Goal: Information Seeking & Learning: Check status

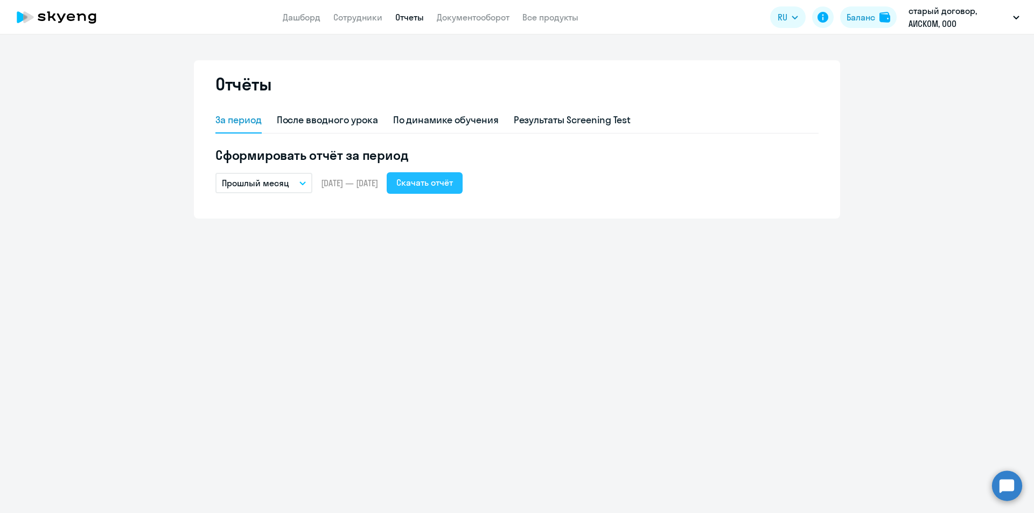
click at [442, 182] on div "Скачать отчёт" at bounding box center [424, 182] width 57 height 13
click at [340, 17] on link "Сотрудники" at bounding box center [357, 17] width 49 height 11
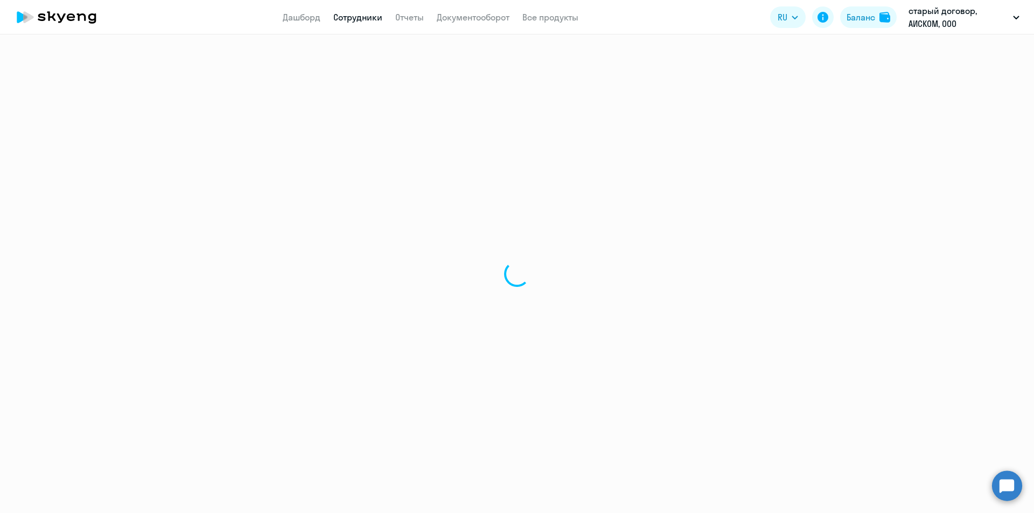
select select "30"
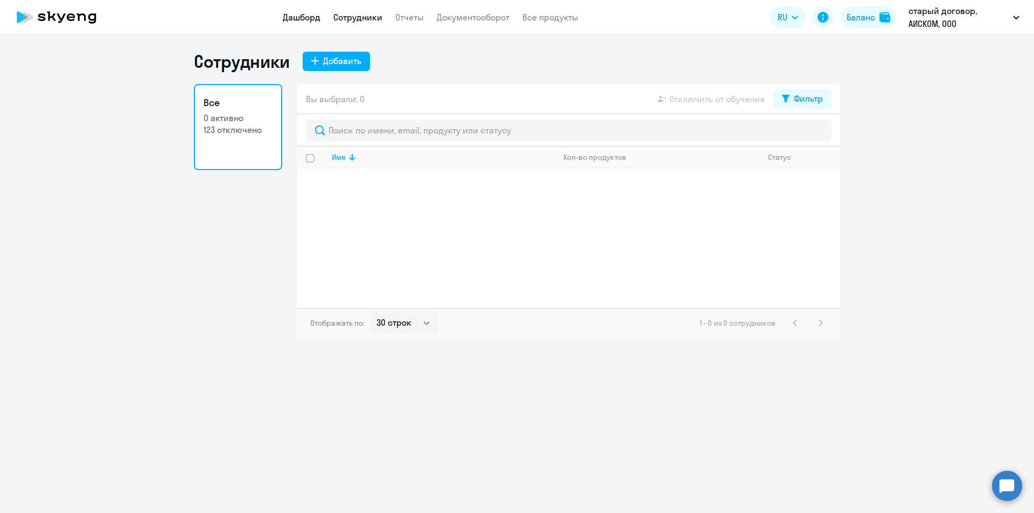
click at [298, 17] on link "Дашборд" at bounding box center [302, 17] width 38 height 11
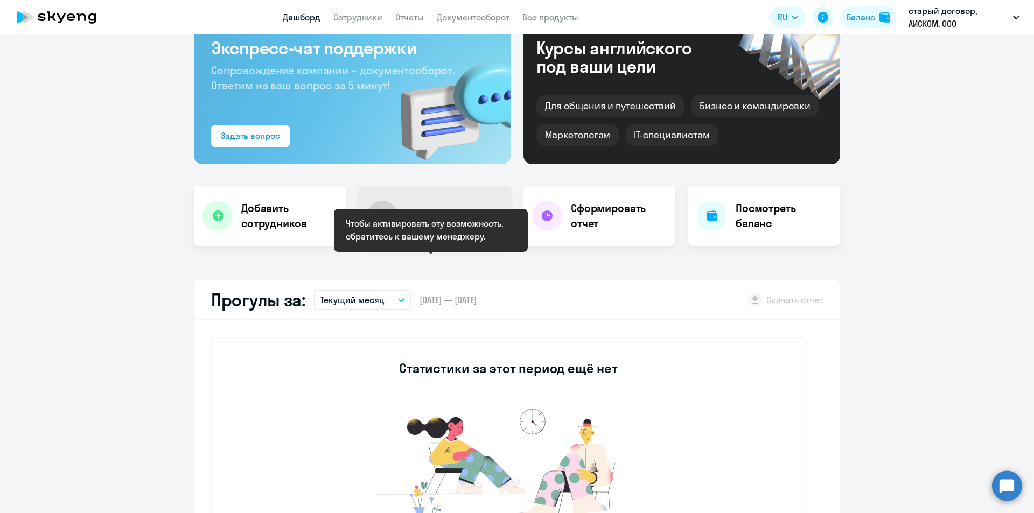
scroll to position [215, 0]
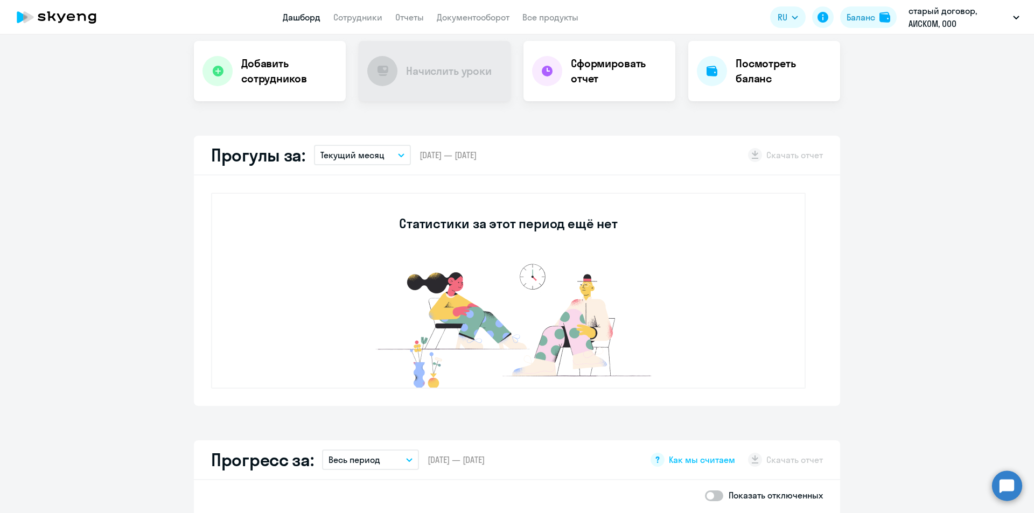
click at [393, 159] on button "Текущий месяц" at bounding box center [362, 155] width 97 height 20
drag, startPoint x: 370, startPoint y: 210, endPoint x: 415, endPoint y: 212, distance: 45.8
click at [370, 210] on li "Прошлый месяц" at bounding box center [362, 212] width 96 height 27
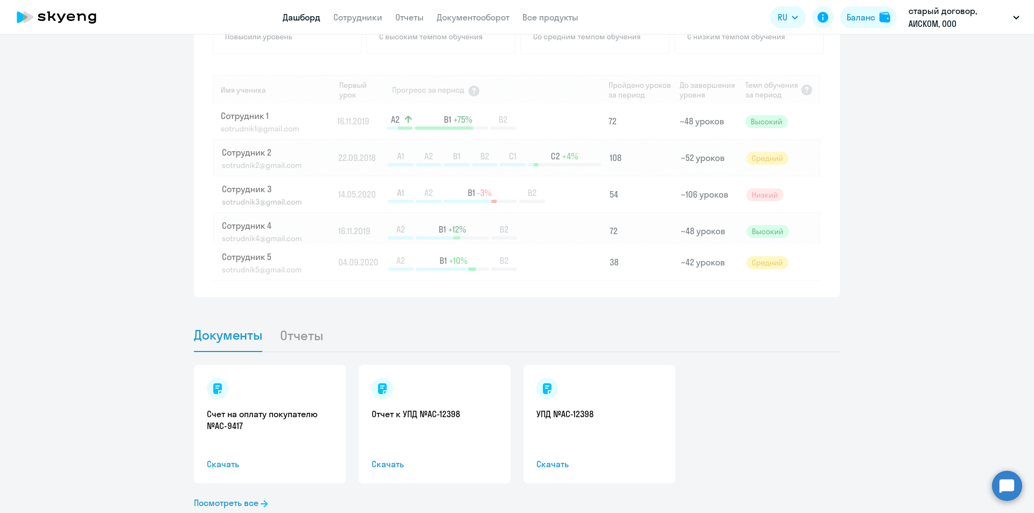
scroll to position [862, 0]
click at [299, 334] on li "Отчеты" at bounding box center [310, 333] width 61 height 33
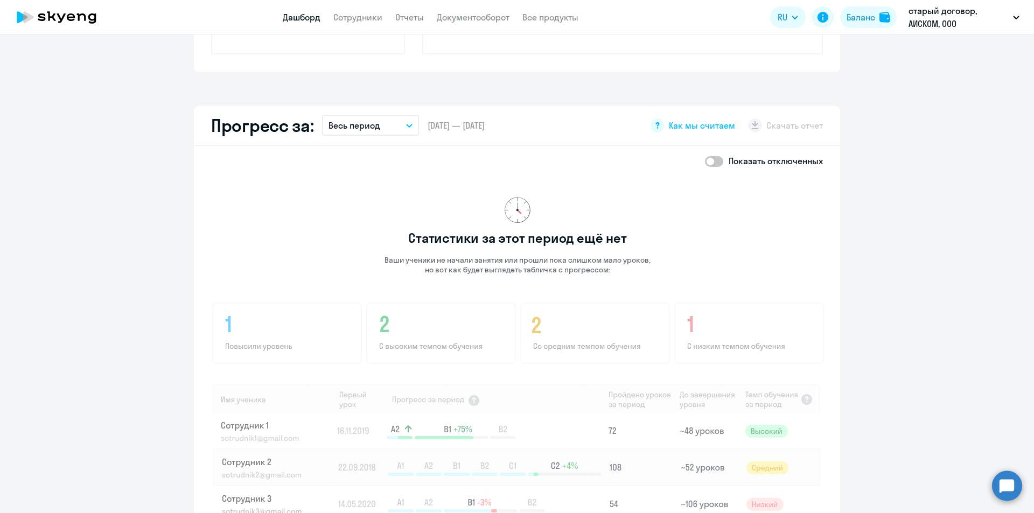
scroll to position [539, 0]
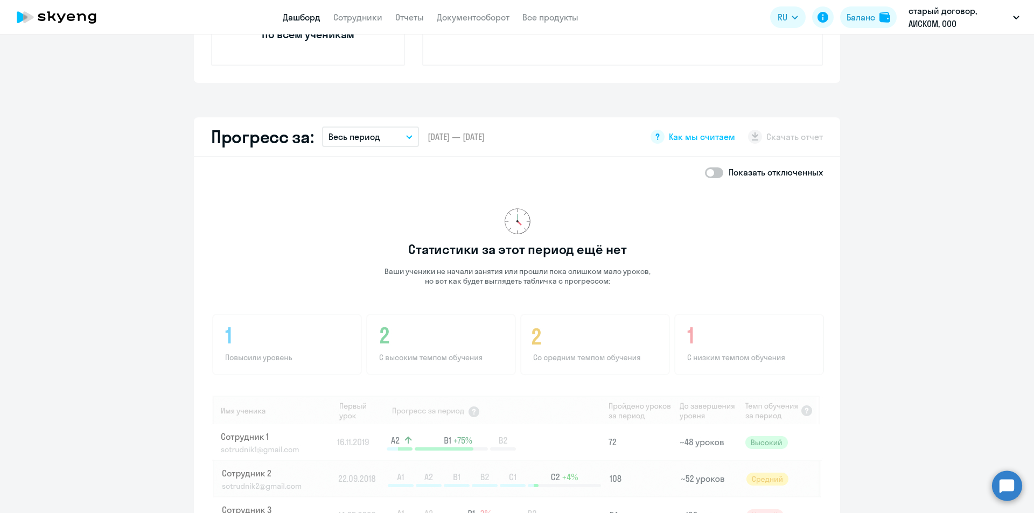
click at [406, 138] on icon "button" at bounding box center [409, 137] width 6 height 4
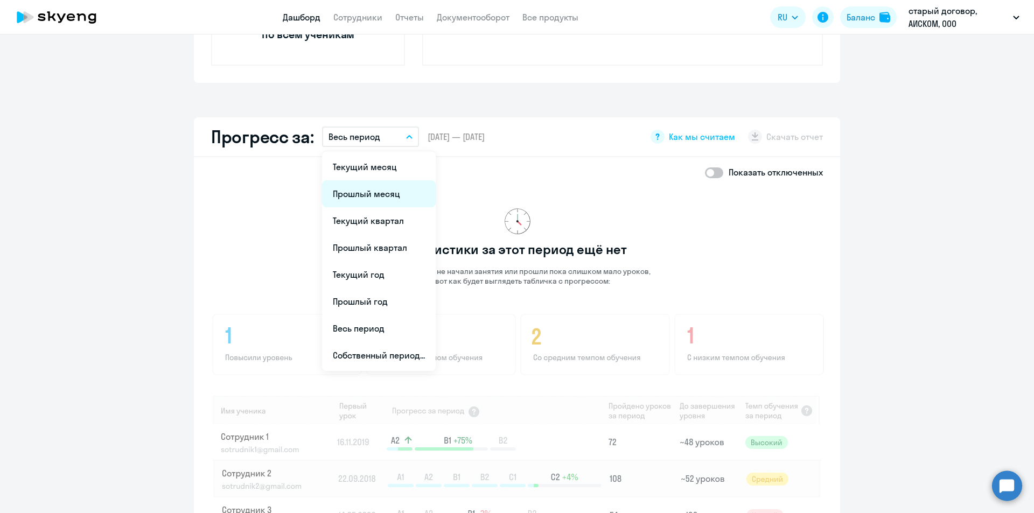
click at [380, 198] on li "Прошлый месяц" at bounding box center [379, 193] width 114 height 27
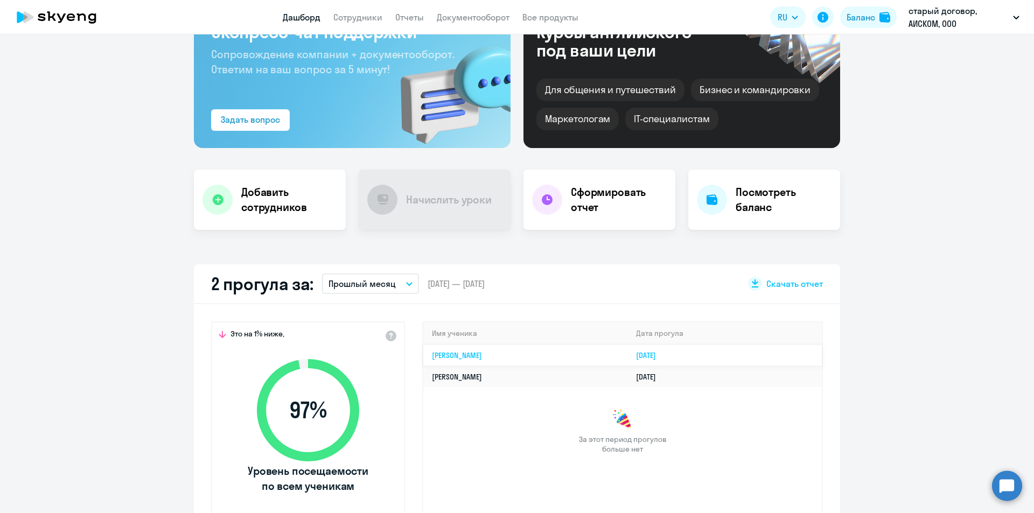
scroll to position [0, 0]
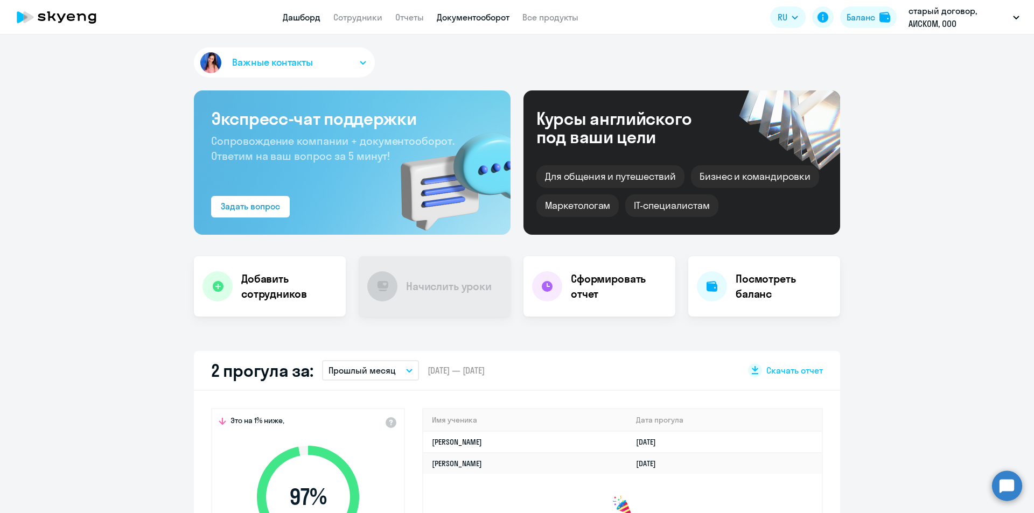
click at [455, 19] on link "Документооборот" at bounding box center [473, 17] width 73 height 11
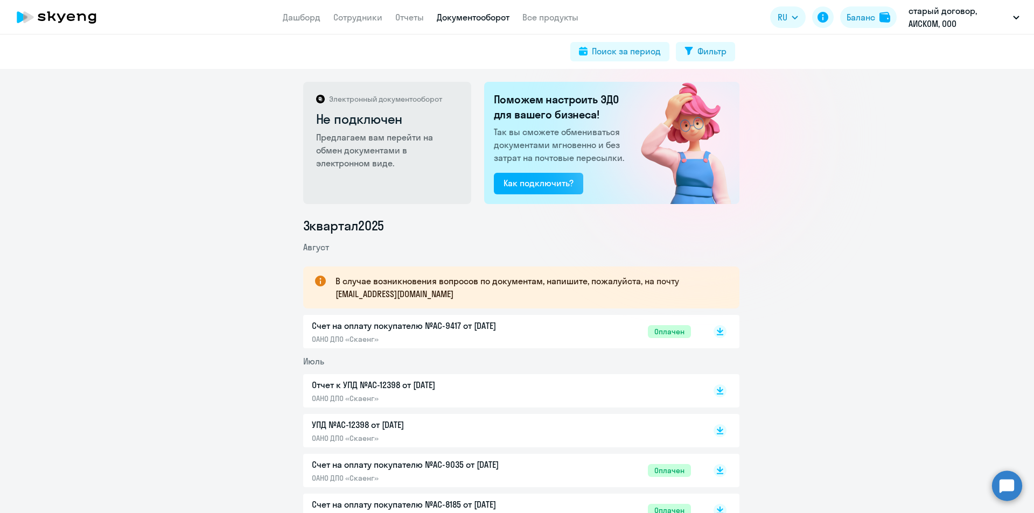
click at [529, 18] on link "Все продукты" at bounding box center [551, 17] width 56 height 11
